Goal: Transaction & Acquisition: Purchase product/service

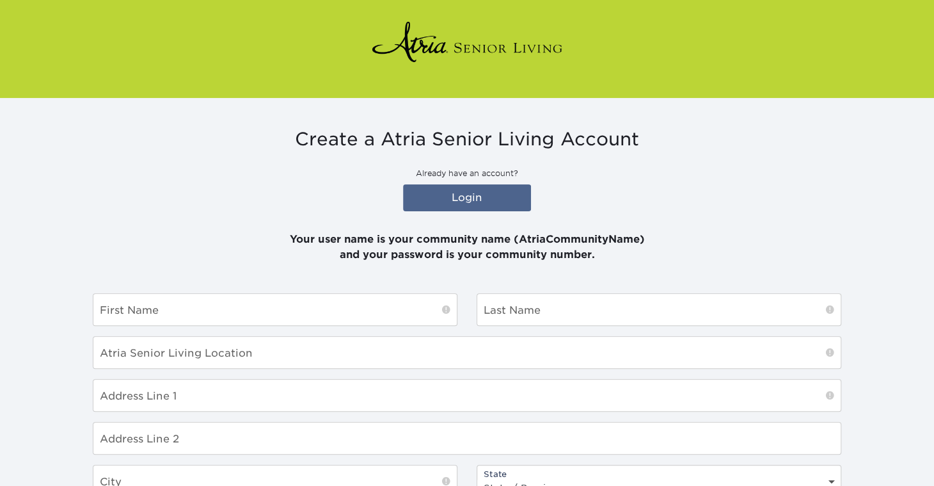
scroll to position [128, 0]
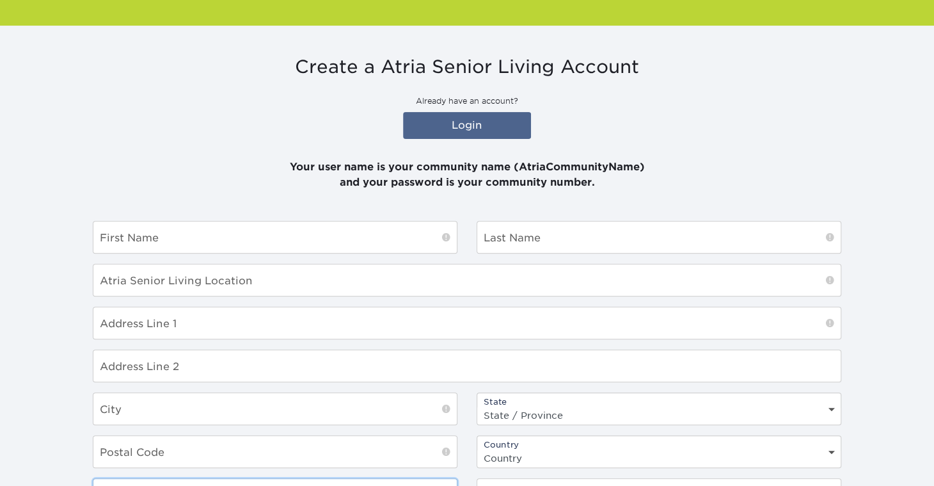
type input "AtriaLaJolla"
click at [233, 243] on input "text" at bounding box center [274, 236] width 363 height 31
type input "Cassie"
click at [551, 234] on input "text" at bounding box center [658, 236] width 363 height 31
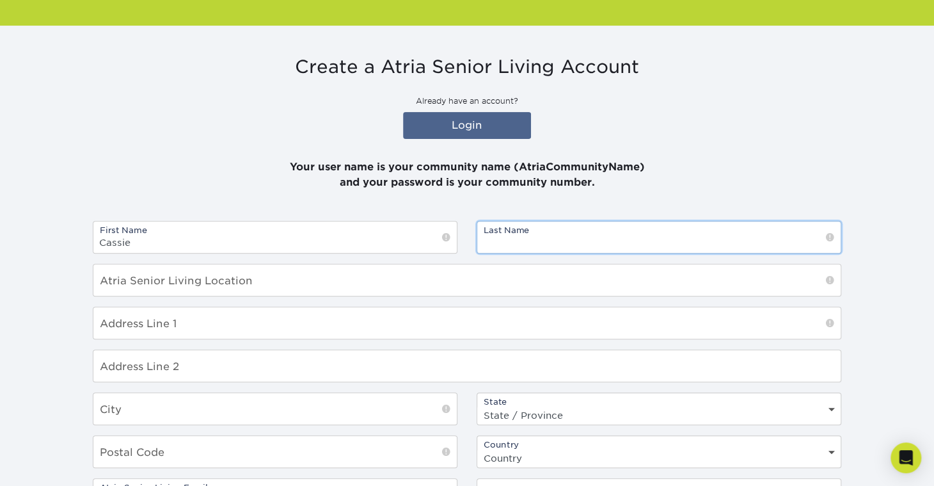
type input "h"
type input "Hammond"
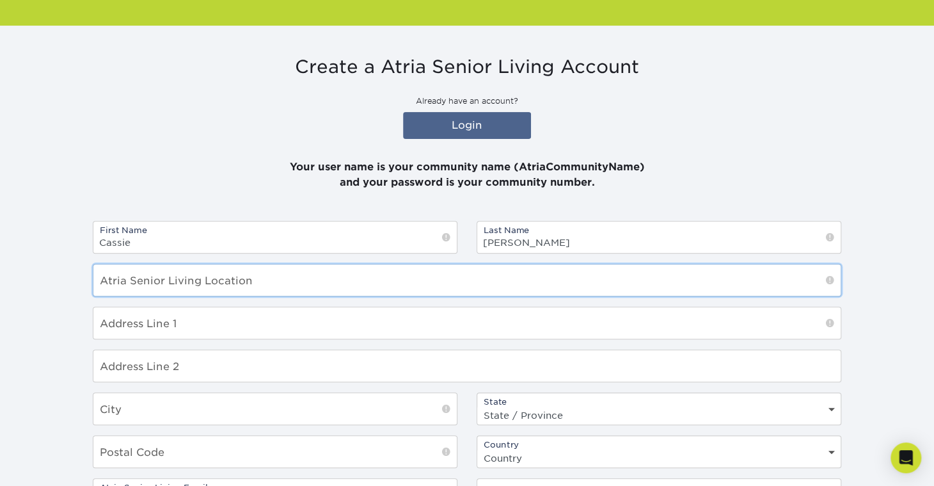
click at [279, 276] on input "text" at bounding box center [466, 279] width 747 height 31
type input "Atria La Jolla"
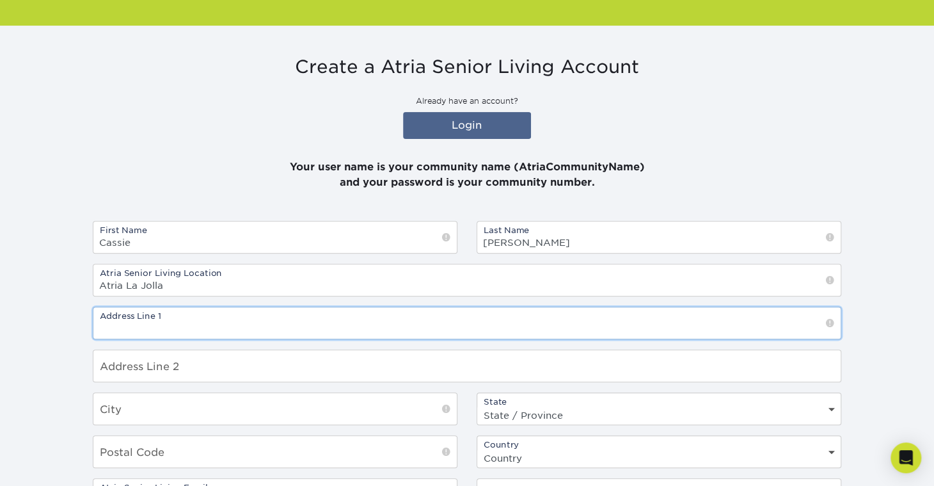
click at [199, 321] on input "text" at bounding box center [466, 322] width 747 height 31
type input "4025 Pulitzer Pl"
type input "San Diego"
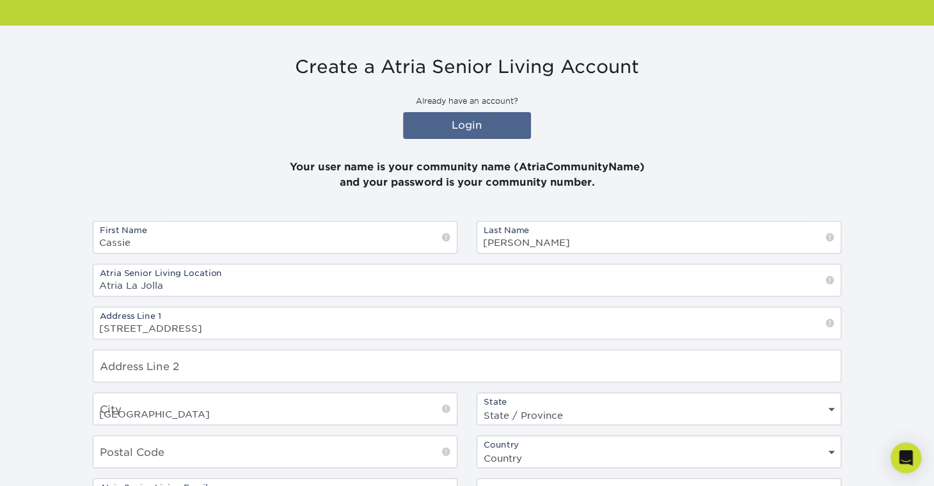
select select "CA"
type input "92122"
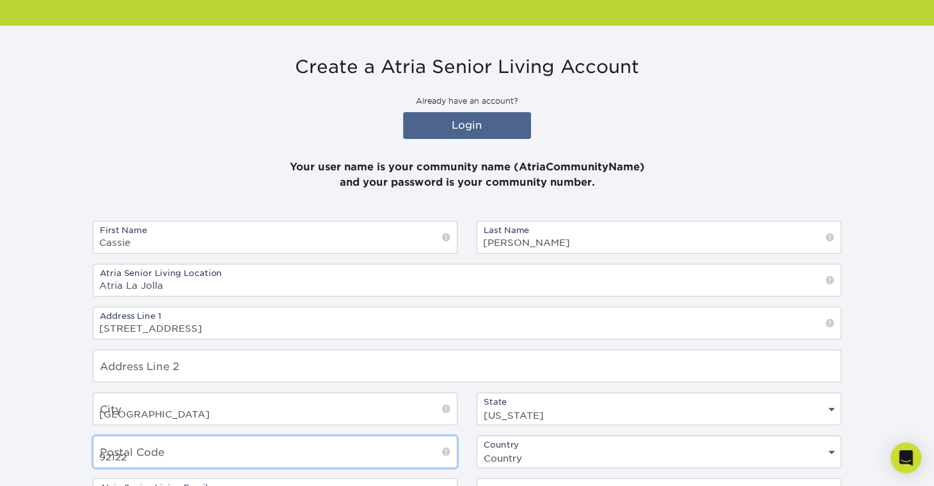
select select "US"
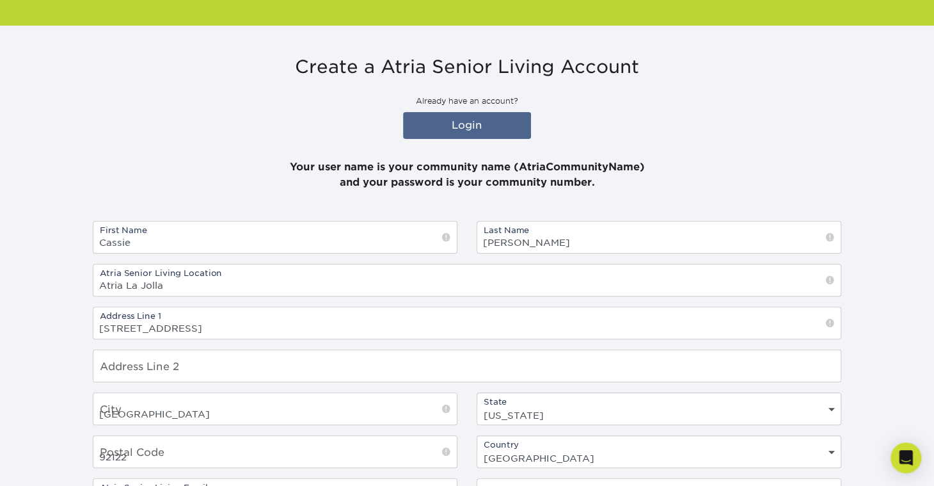
type input "6197938864"
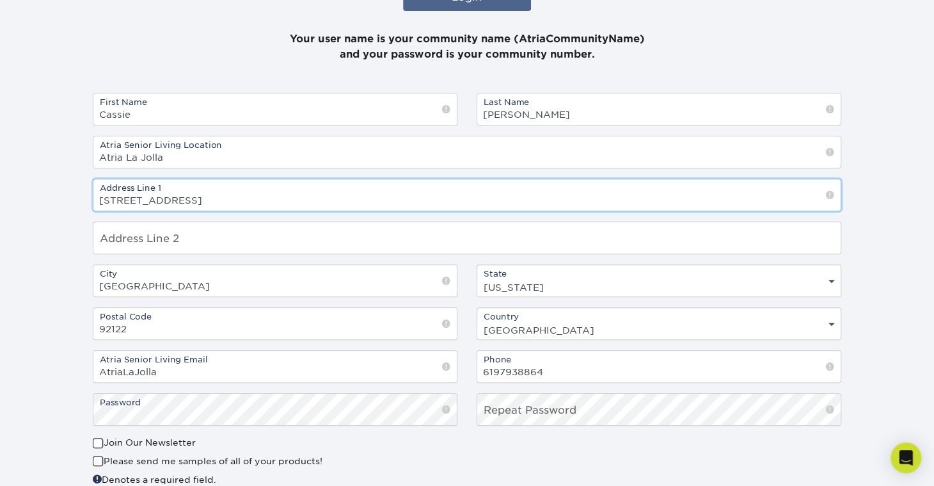
scroll to position [0, 0]
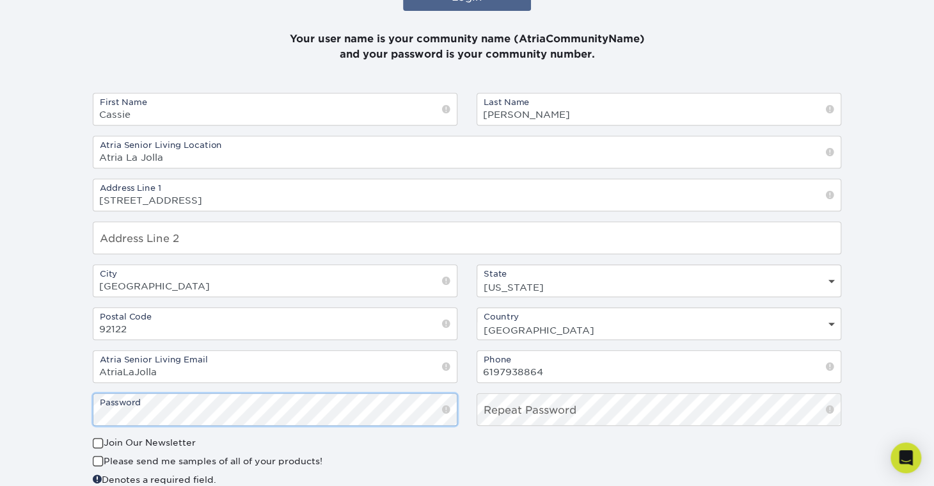
click at [65, 406] on section "Create a Atria Senior Living Account Already have an account? Login Your user n…" at bounding box center [467, 230] width 934 height 664
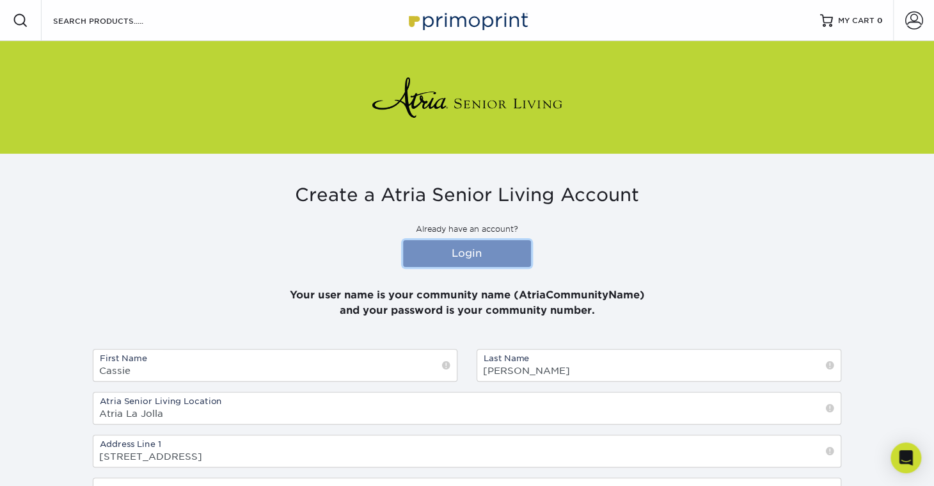
click at [478, 251] on link "Login" at bounding box center [467, 253] width 128 height 27
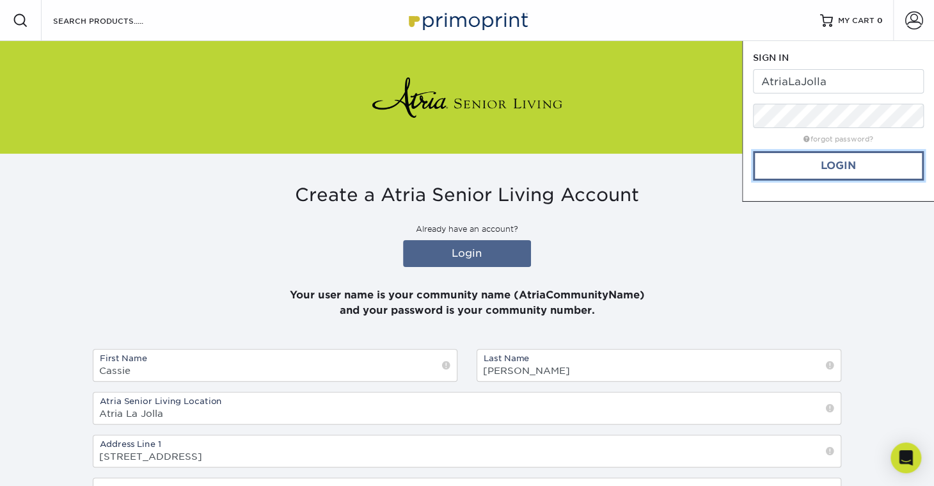
click at [825, 163] on link "Login" at bounding box center [838, 165] width 171 height 29
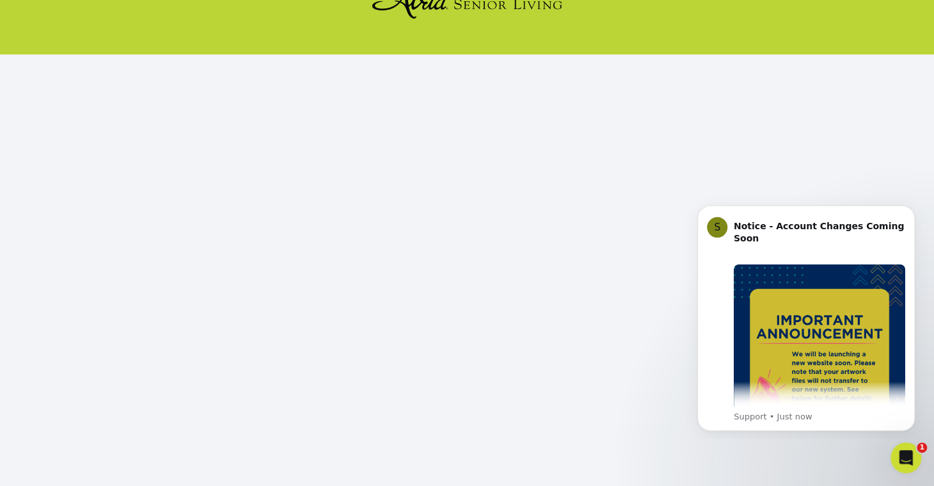
scroll to position [125, 0]
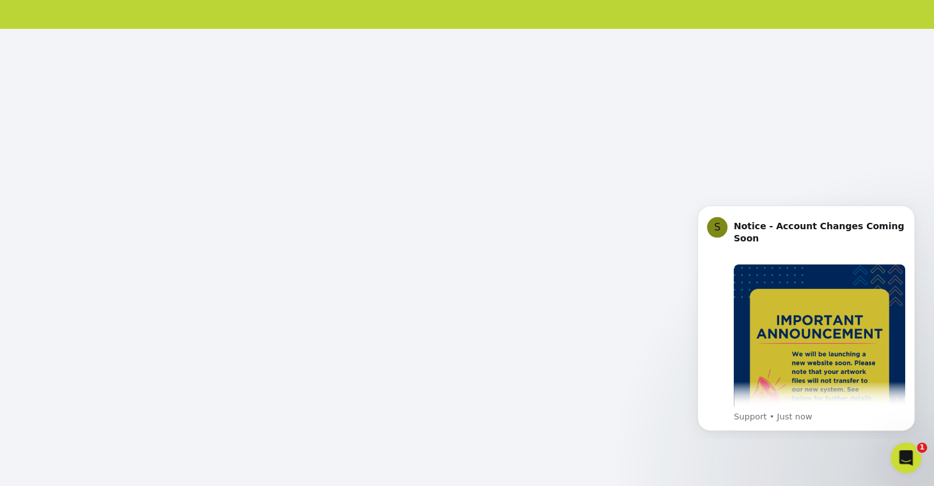
click at [681, 219] on html "S Notice - Account Changes Coming Soon ​ Past Order Files Will Not Transfer: Wh…" at bounding box center [806, 316] width 256 height 244
click at [911, 209] on icon "Dismiss notification" at bounding box center [911, 209] width 4 height 4
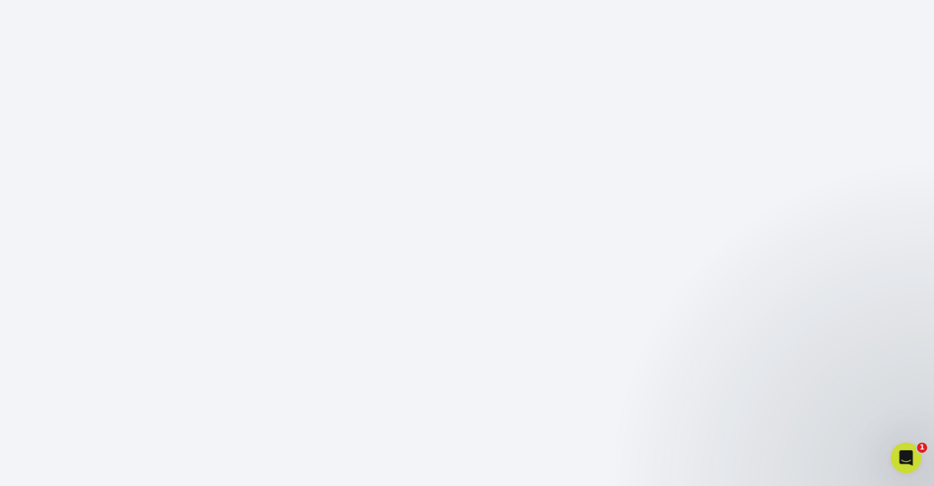
scroll to position [153, 0]
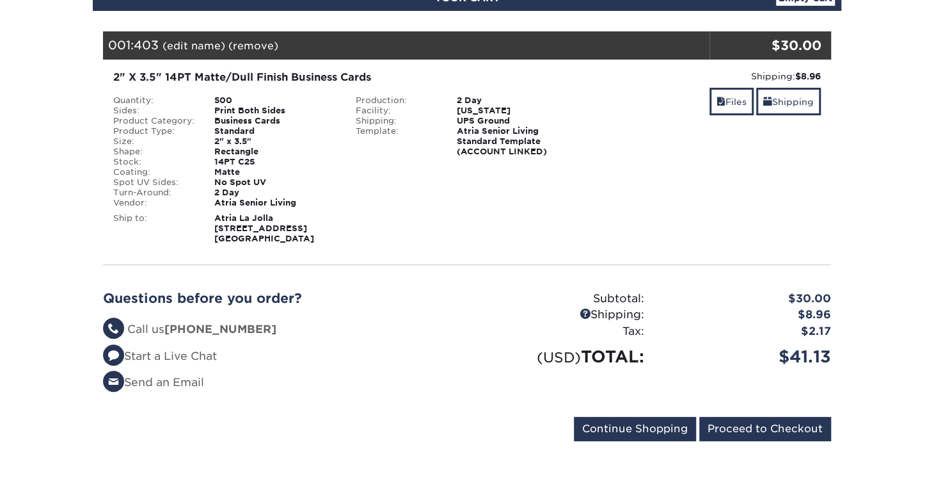
scroll to position [123, 0]
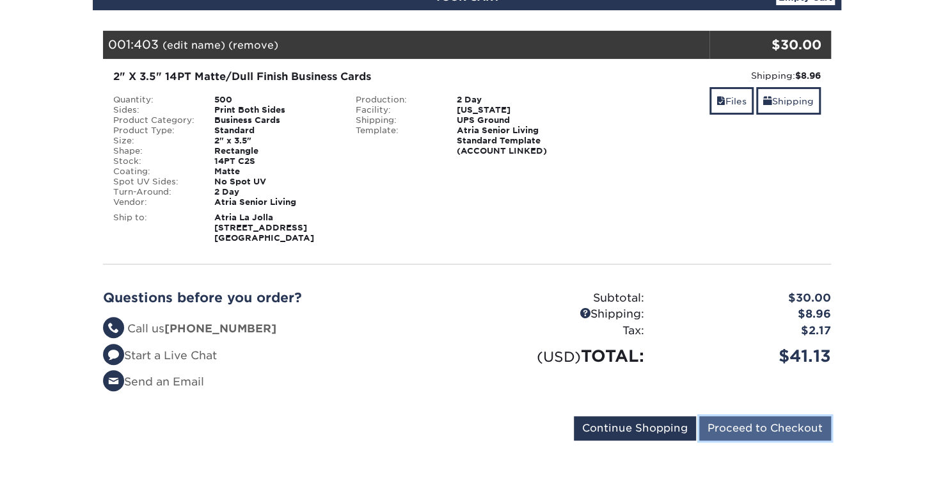
click at [773, 431] on input "Proceed to Checkout" at bounding box center [765, 428] width 132 height 24
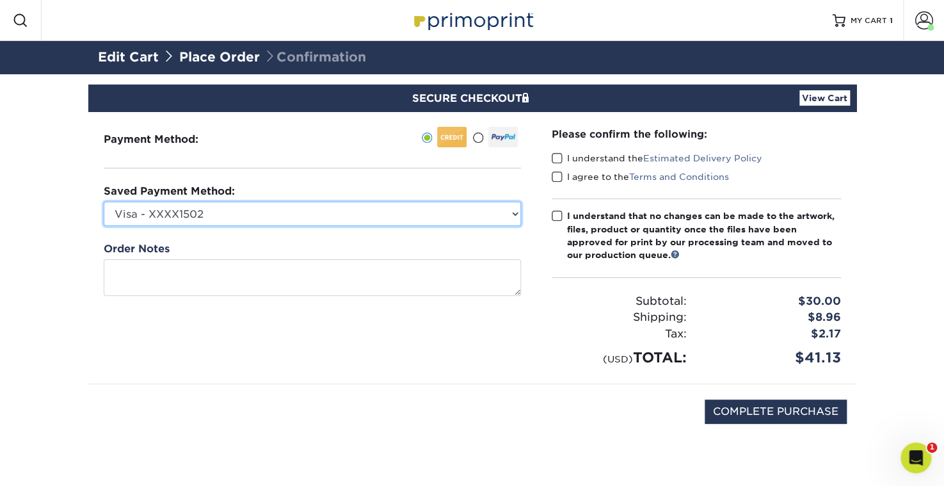
click at [272, 214] on select "Visa - XXXX1502 Visa - XXXX0014 Visa - XXXX4436 Visa - XXXX1727 Visa - XXXX8726…" at bounding box center [312, 214] width 417 height 24
select select
click at [104, 202] on select "Visa - XXXX1502 Visa - XXXX0014 Visa - XXXX4436 Visa - XXXX1727 Visa - XXXX8726…" at bounding box center [312, 214] width 417 height 24
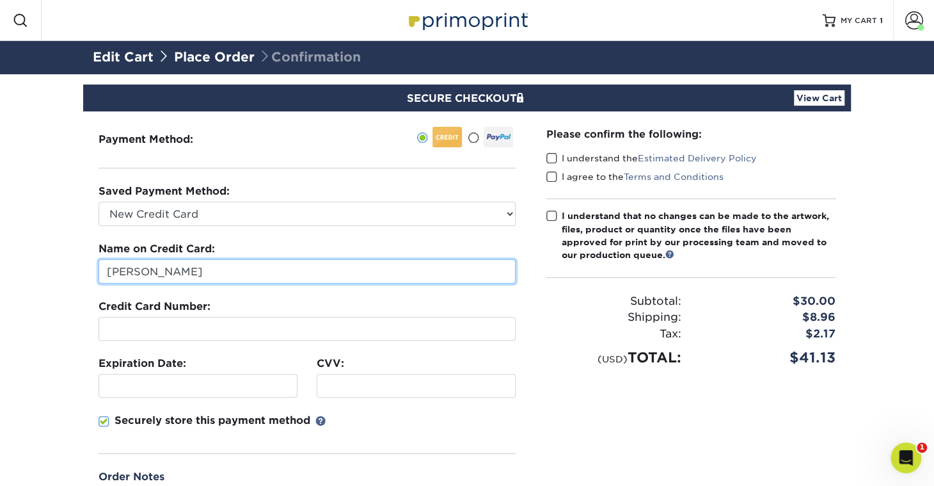
click at [209, 265] on input "Leslie Canal" at bounding box center [307, 271] width 417 height 24
drag, startPoint x: 114, startPoint y: 267, endPoint x: 49, endPoint y: 266, distance: 65.3
click at [58, 266] on section "SECURE CHECKOUT View Cart Payment Method: Saved Payment Method:" at bounding box center [467, 356] width 934 height 565
type input "Karinna Topete"
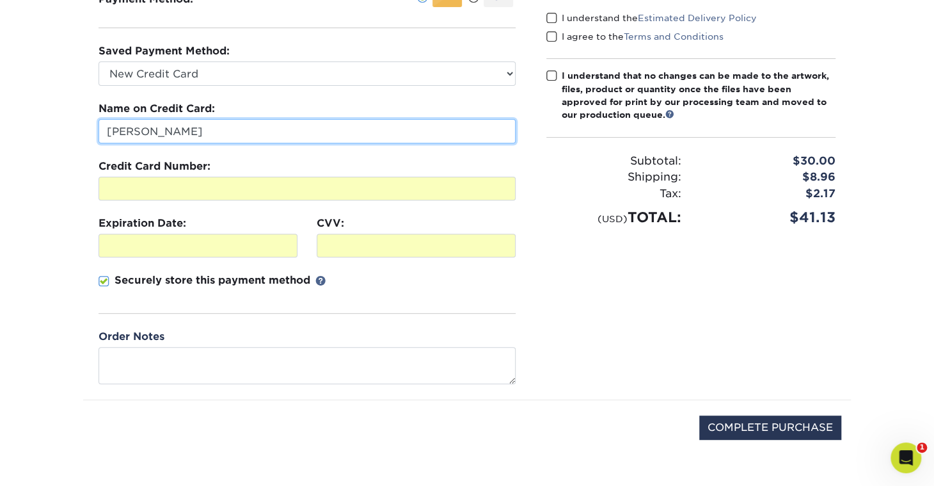
scroll to position [150, 0]
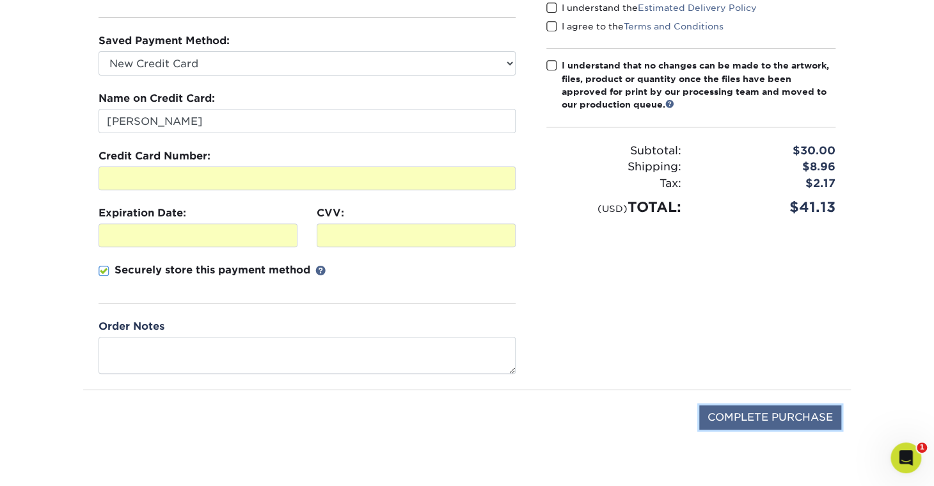
click at [783, 420] on input "COMPLETE PURCHASE" at bounding box center [770, 417] width 142 height 24
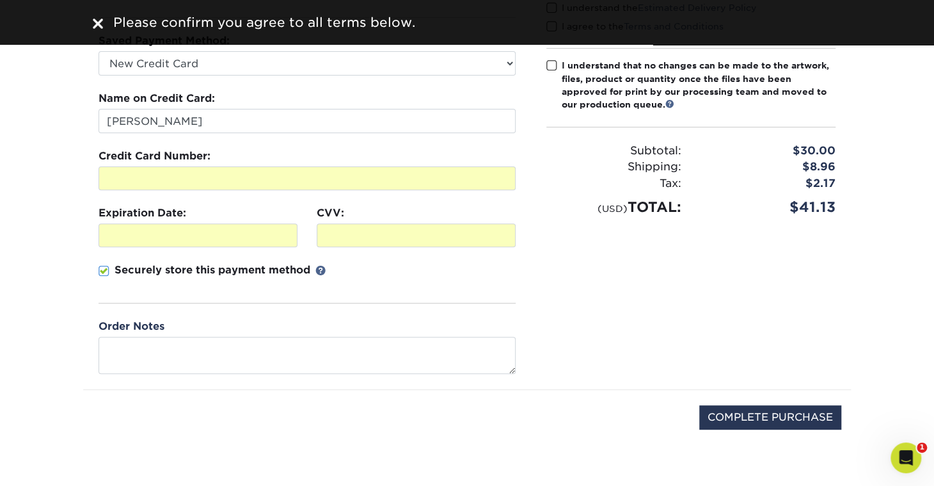
click at [552, 63] on span at bounding box center [551, 66] width 11 height 12
click at [0, 0] on input "I understand that no changes can be made to the artwork, files, product or quan…" at bounding box center [0, 0] width 0 height 0
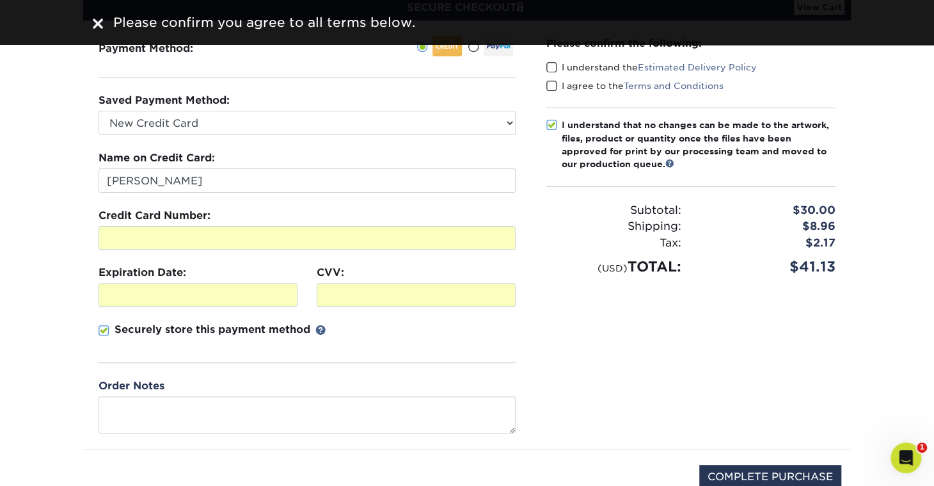
scroll to position [0, 0]
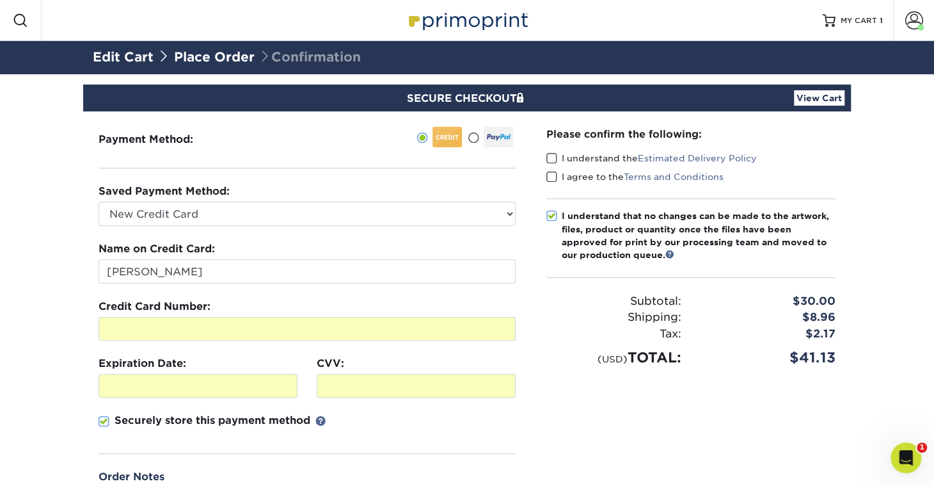
click at [555, 154] on span at bounding box center [551, 158] width 11 height 12
click at [0, 0] on input "I understand the Estimated Delivery Policy" at bounding box center [0, 0] width 0 height 0
click at [552, 173] on span at bounding box center [551, 177] width 11 height 12
click at [0, 0] on input "I agree to the Terms and Conditions" at bounding box center [0, 0] width 0 height 0
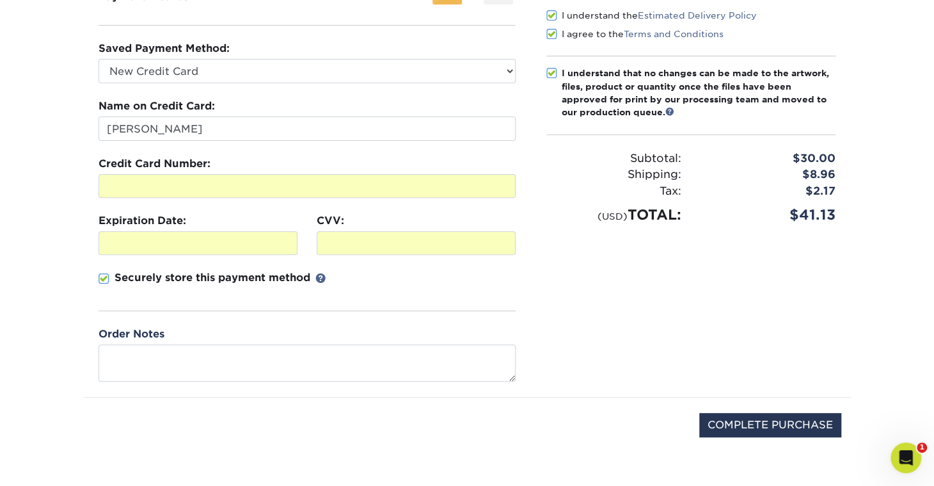
scroll to position [150, 0]
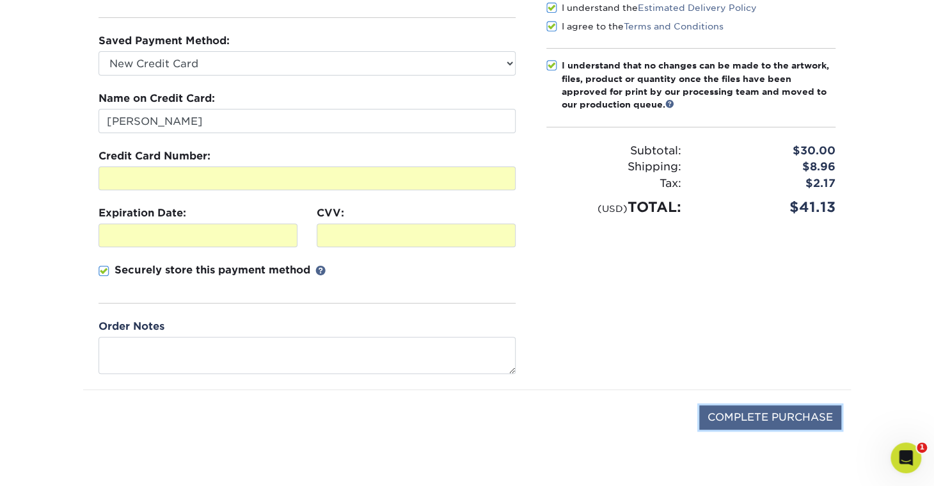
click at [751, 411] on input "COMPLETE PURCHASE" at bounding box center [770, 417] width 142 height 24
type input "PROCESSING, PLEASE WAIT..."
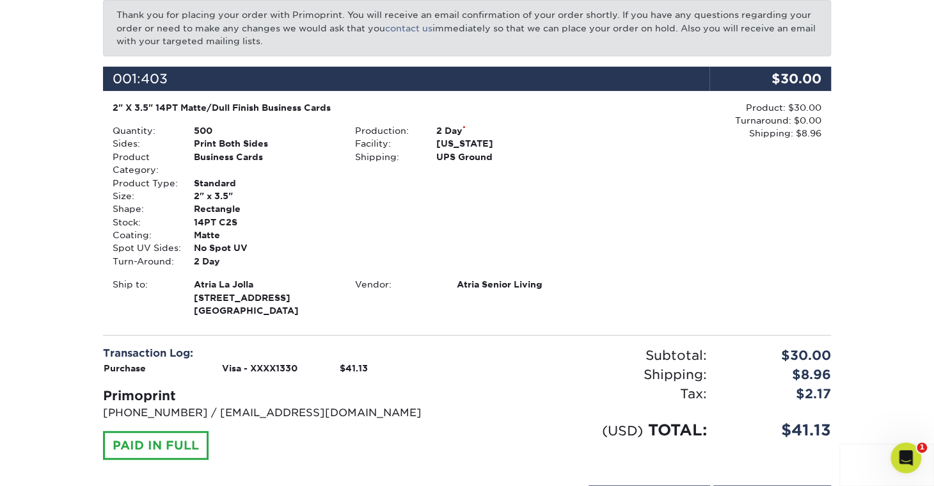
scroll to position [67, 0]
